Goal: Navigation & Orientation: Find specific page/section

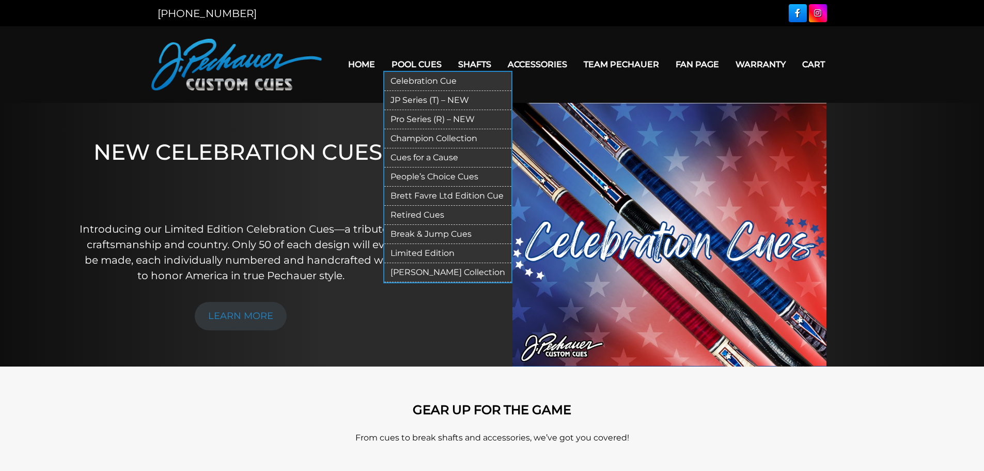
click at [430, 270] on link "[PERSON_NAME] Collection" at bounding box center [447, 272] width 127 height 19
click at [407, 64] on link "Pool Cues" at bounding box center [416, 64] width 67 height 26
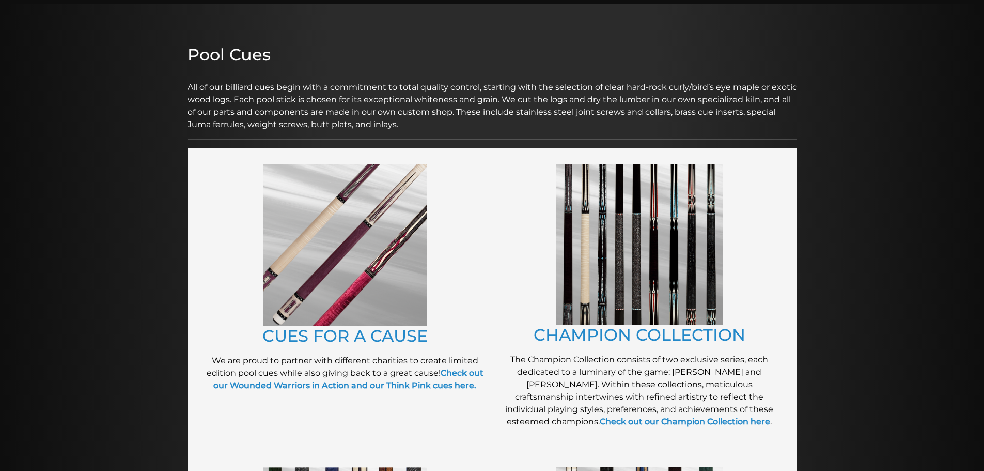
scroll to position [103, 0]
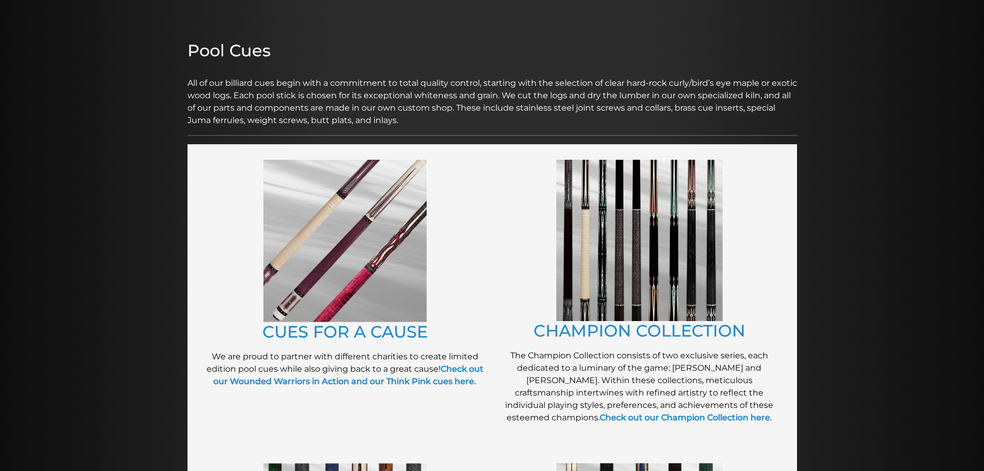
click at [331, 268] on img at bounding box center [344, 241] width 163 height 162
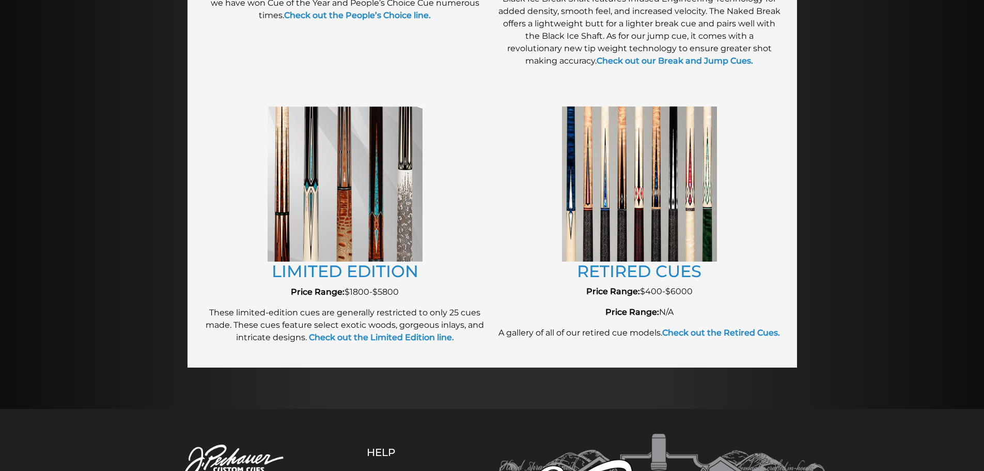
scroll to position [1085, 0]
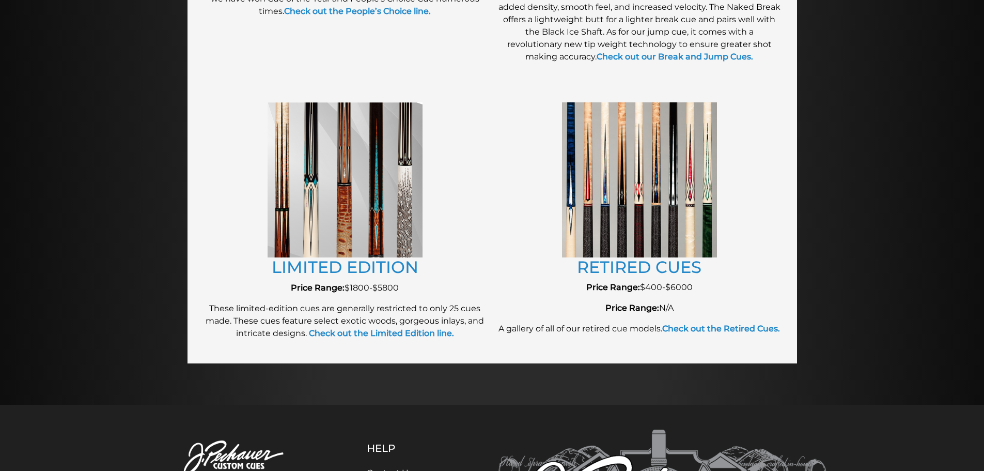
click at [360, 231] on img at bounding box center [345, 179] width 155 height 155
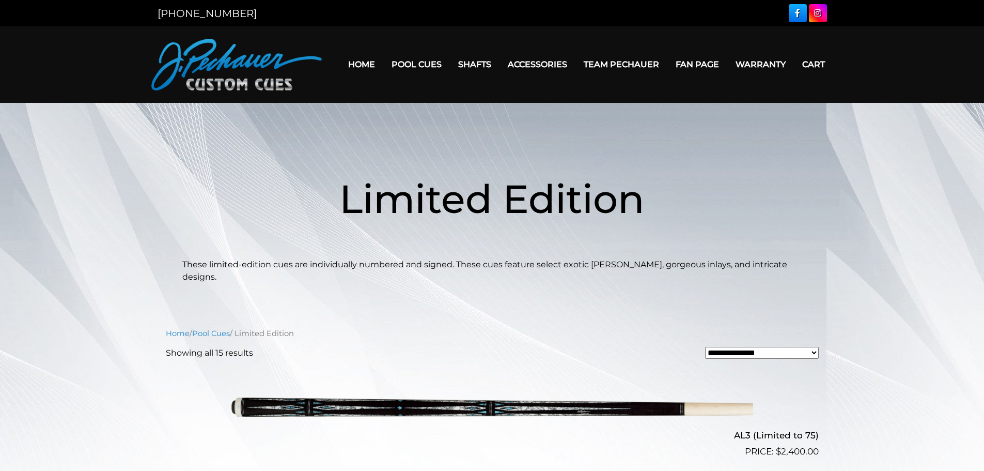
click at [637, 64] on link "Team Pechauer" at bounding box center [621, 64] width 92 height 26
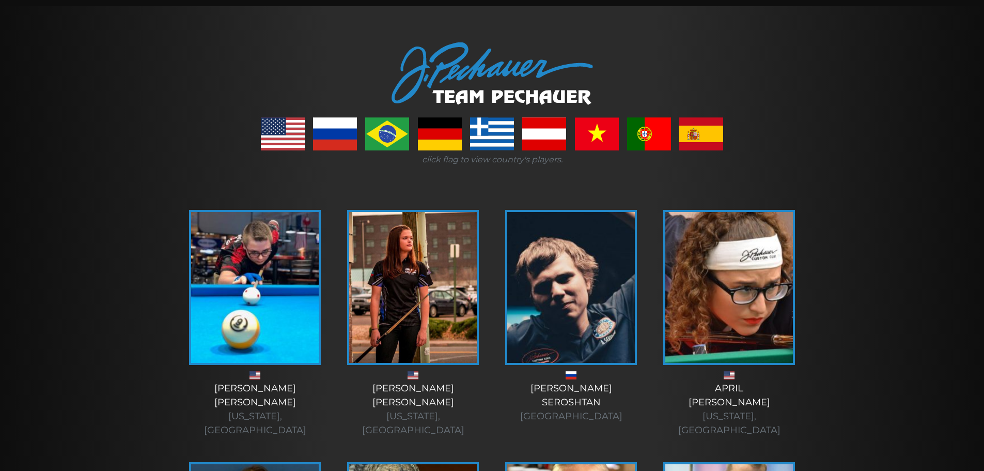
scroll to position [103, 0]
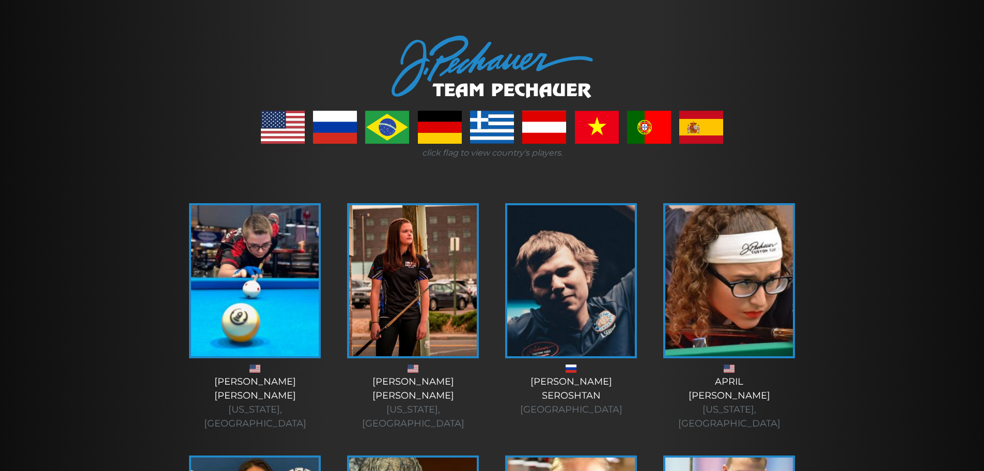
click at [761, 285] on img at bounding box center [729, 280] width 128 height 151
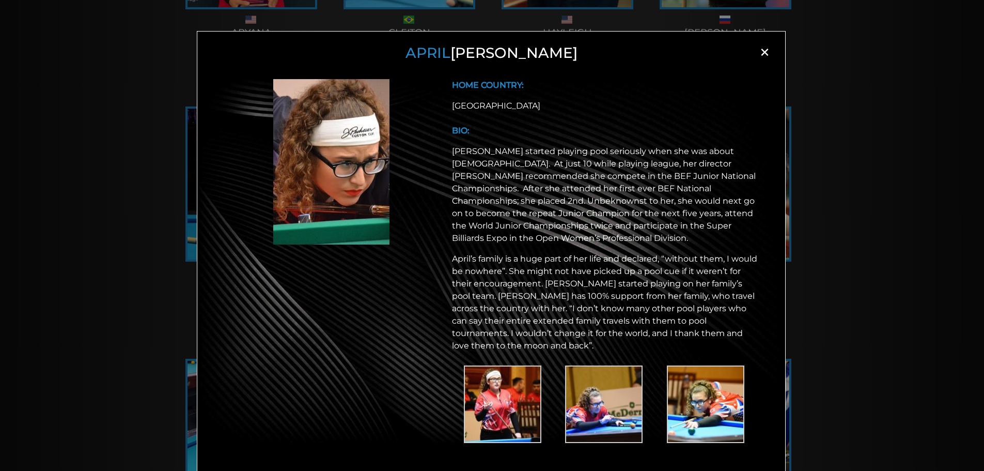
scroll to position [711, 0]
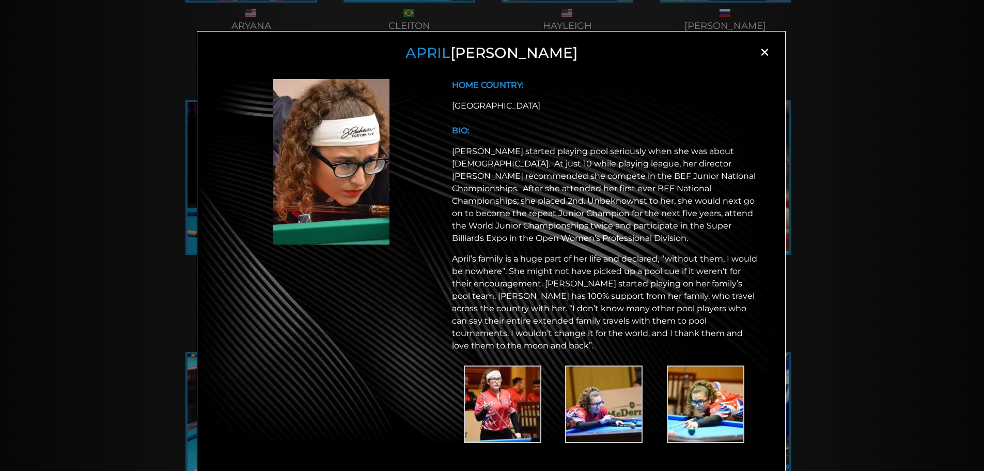
click at [761, 55] on span "×" at bounding box center [764, 51] width 15 height 15
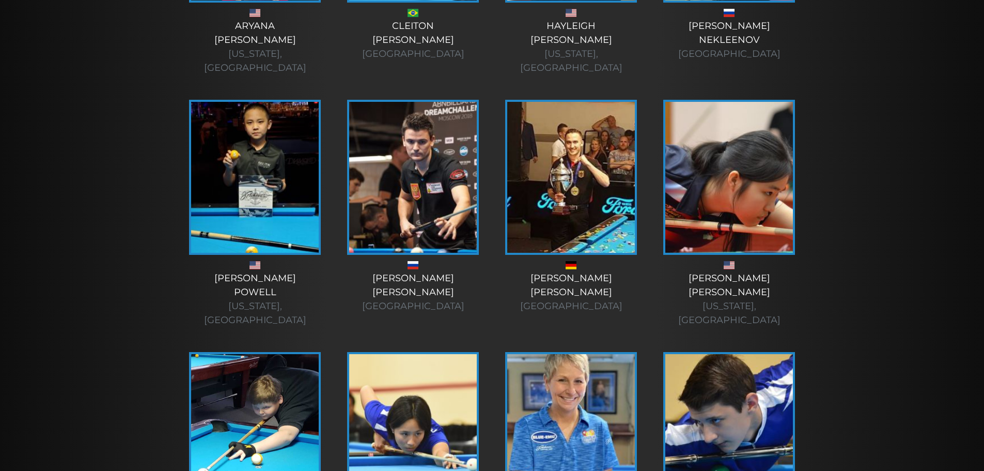
scroll to position [178, 0]
